Goal: Obtain resource: Download file/media

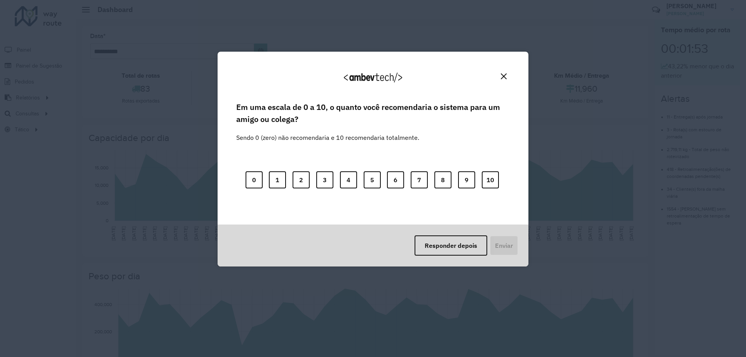
click at [500, 75] on button "Close" at bounding box center [504, 76] width 12 height 12
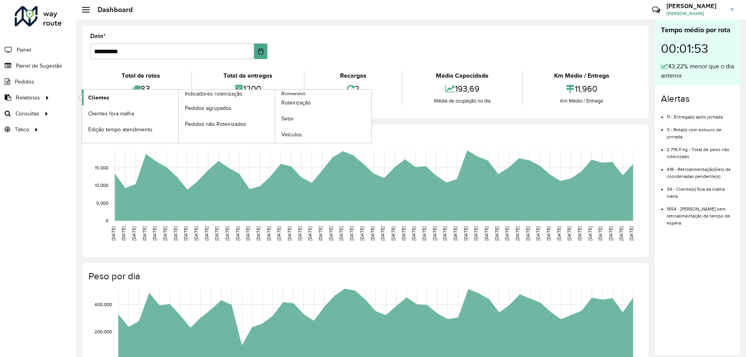
click at [103, 101] on span "Clientes" at bounding box center [98, 98] width 21 height 8
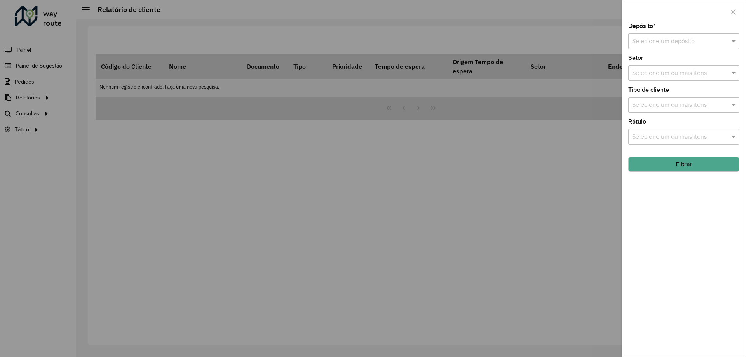
click at [662, 41] on input "text" at bounding box center [676, 41] width 88 height 9
click at [658, 60] on span "CDL Salto" at bounding box center [645, 63] width 27 height 7
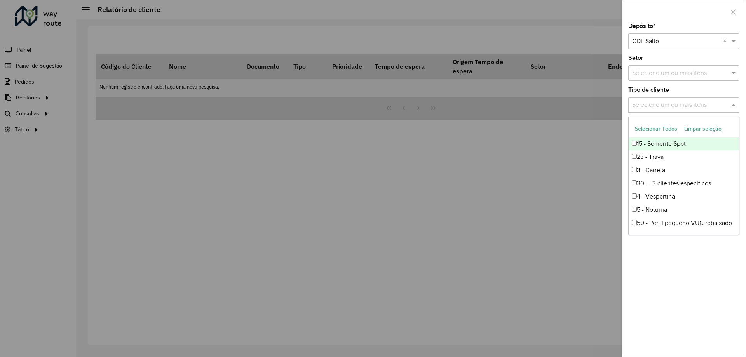
click at [674, 103] on input "text" at bounding box center [679, 105] width 99 height 9
click at [553, 209] on div at bounding box center [373, 178] width 746 height 357
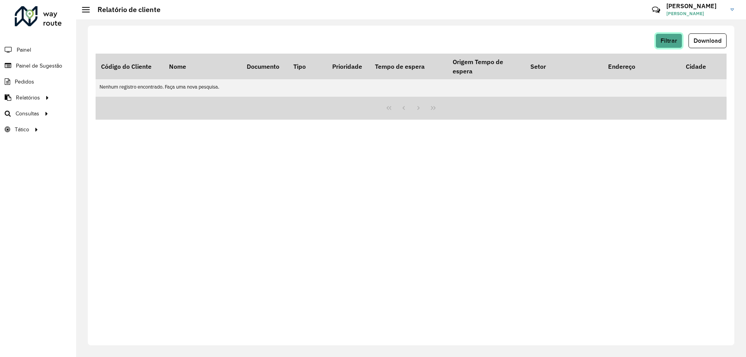
click at [674, 45] on button "Filtrar" at bounding box center [669, 40] width 27 height 15
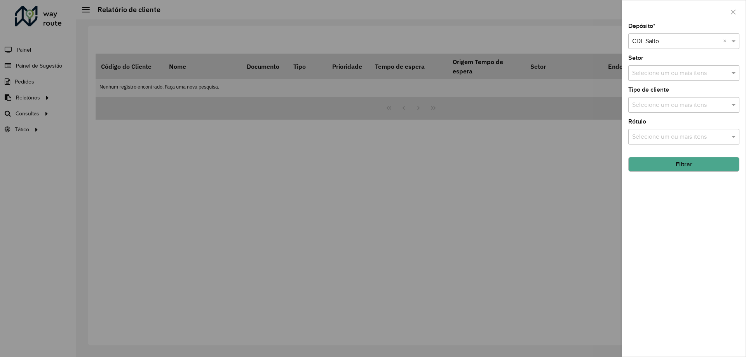
click at [679, 164] on button "Filtrar" at bounding box center [683, 164] width 111 height 15
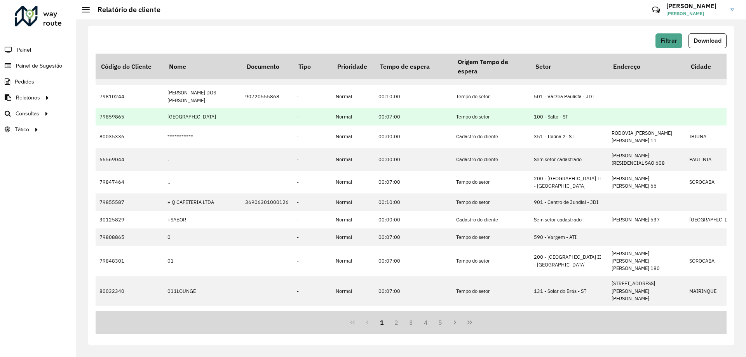
scroll to position [12, 0]
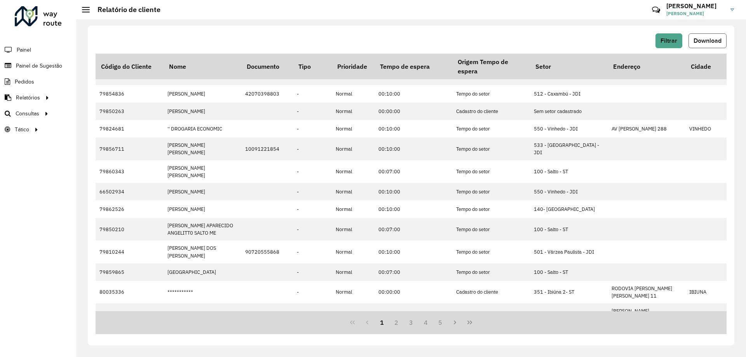
click at [714, 36] on button "Download" at bounding box center [708, 40] width 38 height 15
